Goal: Browse casually

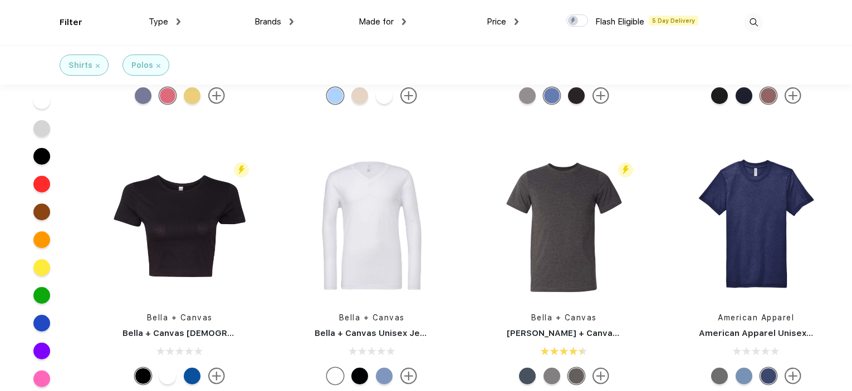
scroll to position [6983, 0]
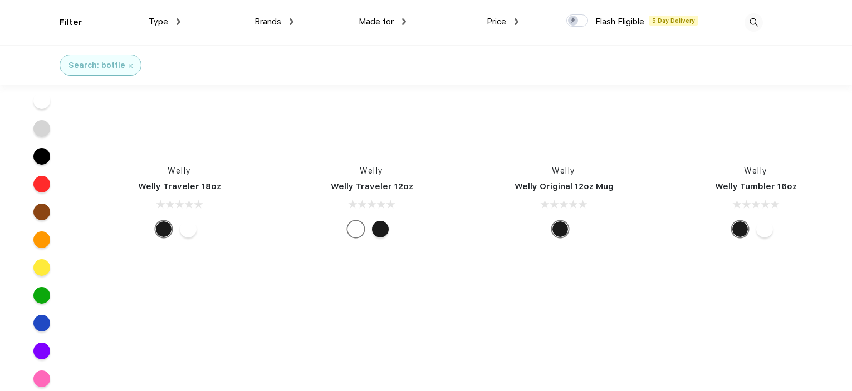
scroll to position [7183, 0]
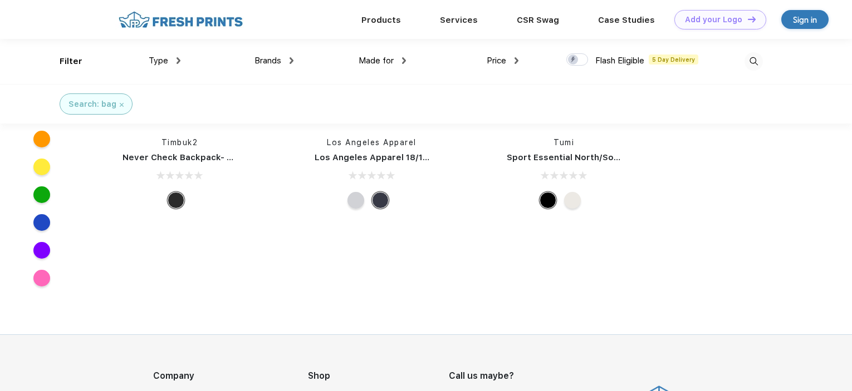
scroll to position [13364, 0]
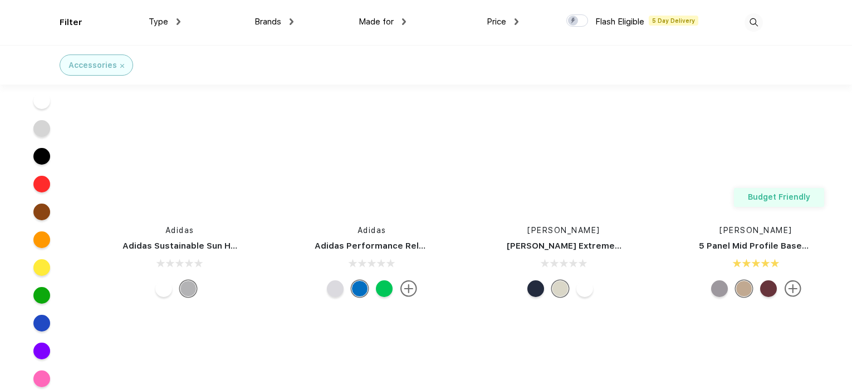
scroll to position [36471, 0]
